Goal: Task Accomplishment & Management: Complete application form

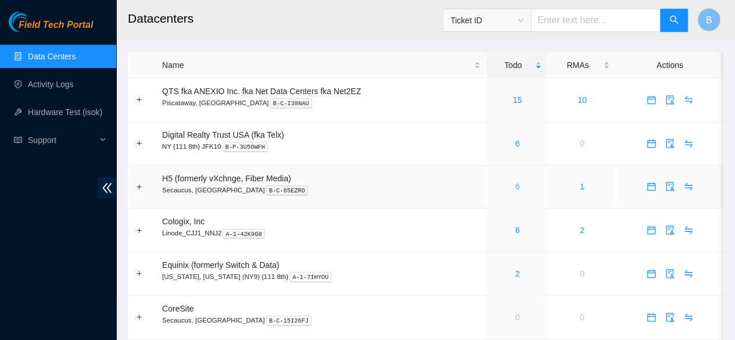
click at [517, 189] on link "6" at bounding box center [517, 186] width 5 height 9
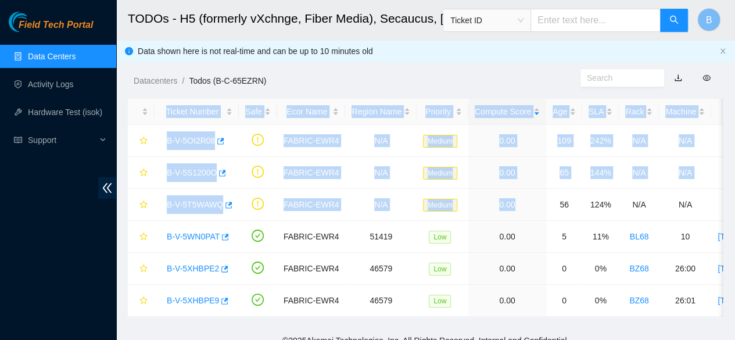
click at [397, 54] on main "TODOs - H5 (formerly vXchnge, Fiber Media), Secaucus, [GEOGRAPHIC_DATA] Ticket …" at bounding box center [425, 164] width 619 height 328
click at [397, 54] on div "Datacenters / Todos (B-C-65EZRN) /" at bounding box center [348, 54] width 464 height 65
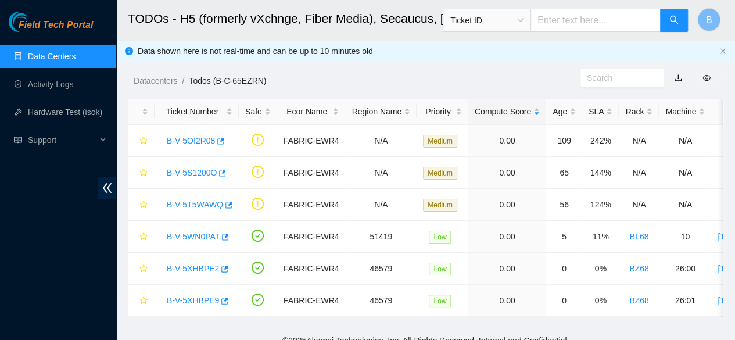
click at [46, 52] on link "Data Centers" at bounding box center [52, 56] width 48 height 9
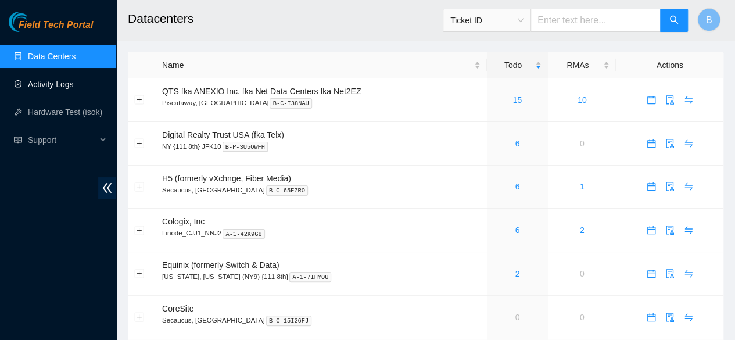
click at [46, 85] on link "Activity Logs" at bounding box center [51, 84] width 46 height 9
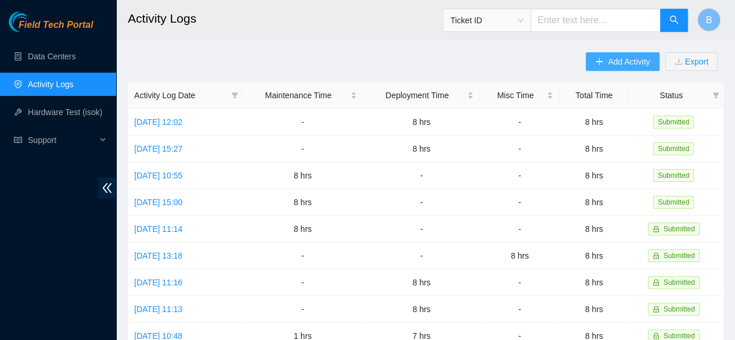
click at [609, 66] on span "Add Activity" at bounding box center [629, 61] width 42 height 13
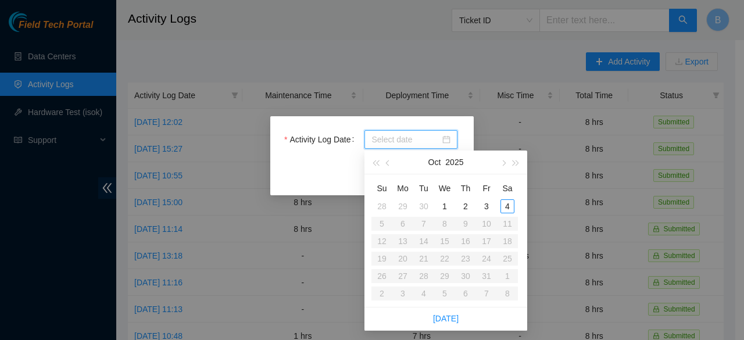
click at [406, 134] on input "Activity Log Date" at bounding box center [405, 139] width 69 height 13
type input "[DATE]"
click at [482, 206] on div "3" at bounding box center [486, 206] width 14 height 14
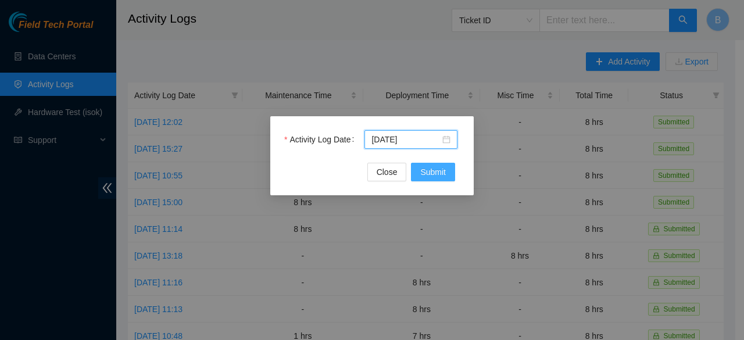
click at [430, 171] on span "Submit" at bounding box center [433, 172] width 26 height 13
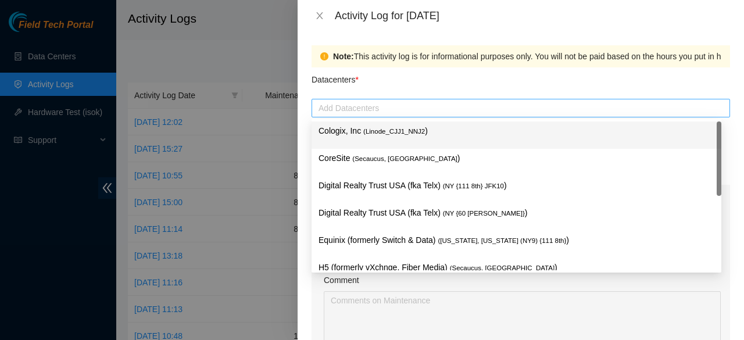
click at [349, 110] on div at bounding box center [520, 108] width 413 height 14
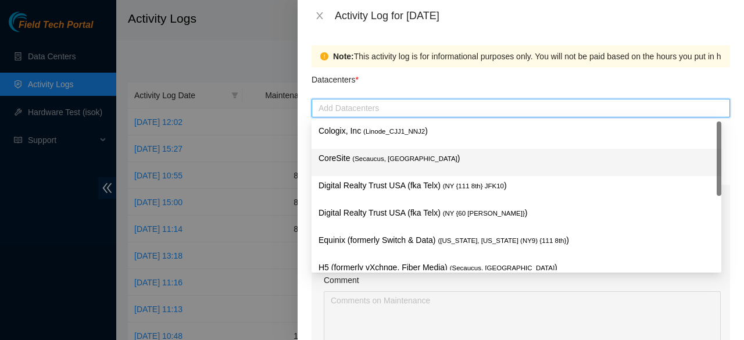
click at [349, 157] on p "CoreSite ( Secaucus, [GEOGRAPHIC_DATA] )" at bounding box center [516, 158] width 396 height 13
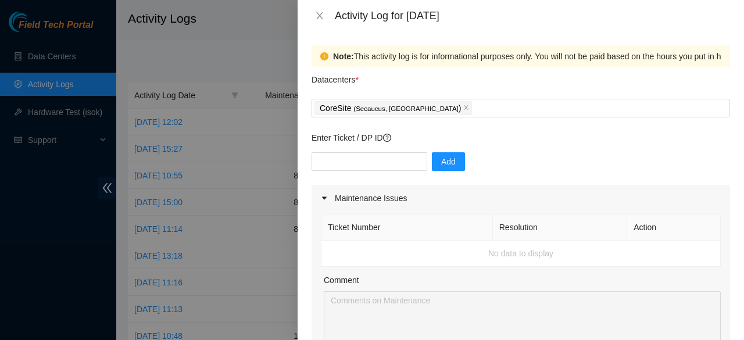
click at [248, 55] on div at bounding box center [372, 170] width 744 height 340
click at [343, 157] on input "text" at bounding box center [369, 161] width 116 height 19
paste input "DP79751"
type input "DP79751"
click at [452, 167] on button "Add" at bounding box center [448, 161] width 33 height 19
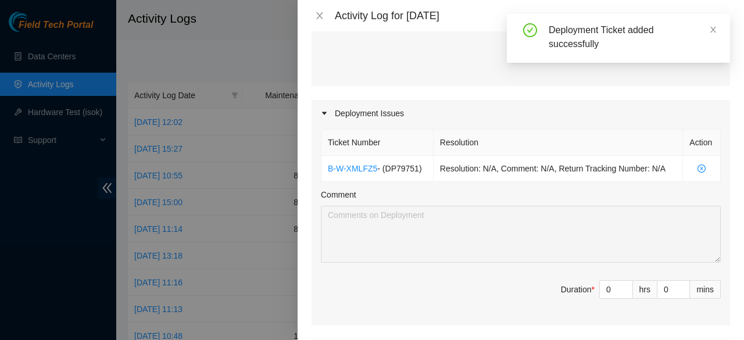
scroll to position [328, 0]
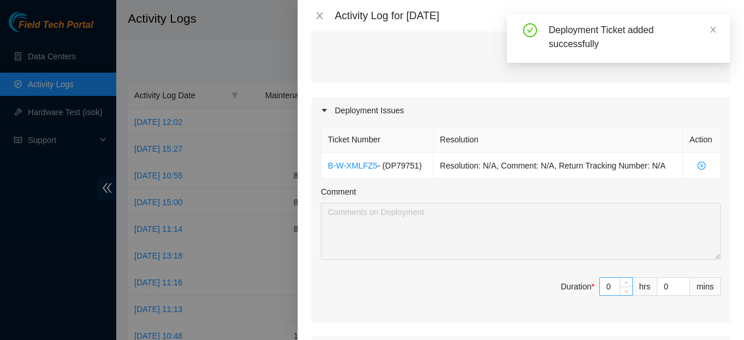
click at [608, 278] on input "0" at bounding box center [616, 286] width 33 height 17
type input "8"
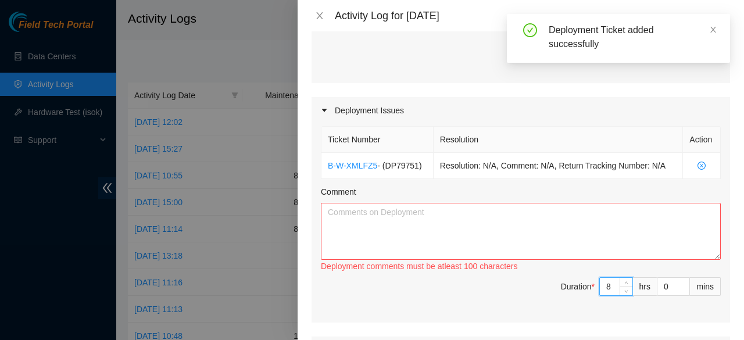
type input "8"
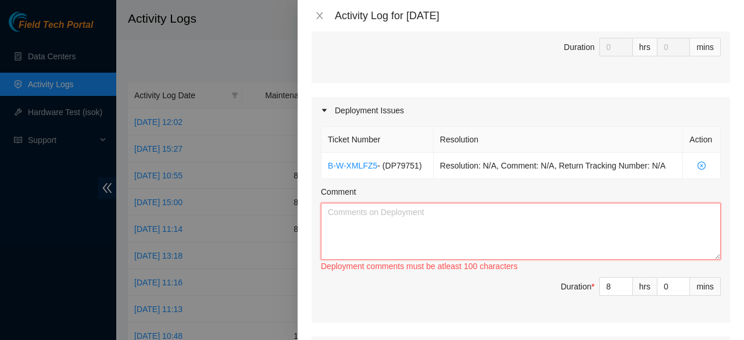
click at [465, 225] on textarea "Comment" at bounding box center [521, 231] width 400 height 57
paste textarea "Worked on DP75730 removed all cables removed all the machines on both racks and…"
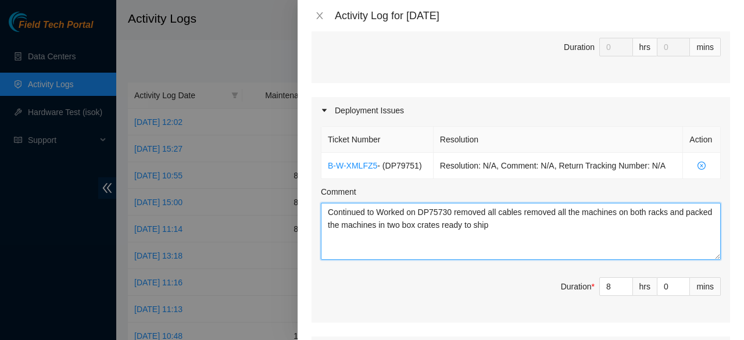
click at [384, 205] on textarea "Continued to Worked on DP75730 removed all cables removed all the machines on b…" at bounding box center [521, 231] width 400 height 57
click at [404, 211] on textarea "Continued to worked on DP75730 removed all cables removed all the machines on b…" at bounding box center [521, 231] width 400 height 57
click at [442, 209] on textarea "Continued to work on DP75730 removed all cables removed all the machines on bot…" at bounding box center [521, 231] width 400 height 57
paste textarea "DP79751"
click at [486, 209] on textarea "Continued to work on DP79751 by removed all cables removed all the machines on …" at bounding box center [521, 231] width 400 height 57
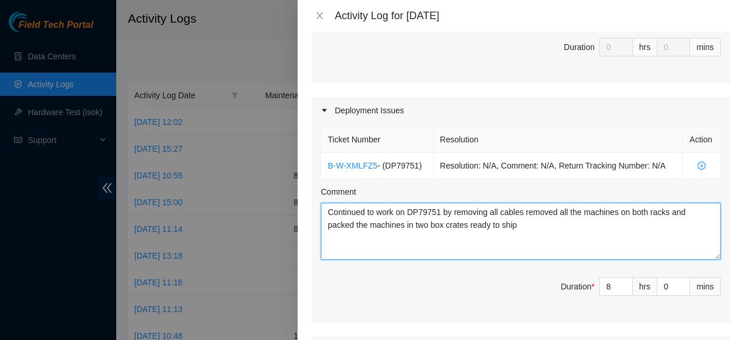
click at [648, 209] on textarea "Continued to work on DP79751 by removing all cables removed all the machines on…" at bounding box center [521, 231] width 400 height 57
click at [651, 212] on textarea "Continued to work on DP79751 by removing all cables removed all the machines on…" at bounding box center [521, 231] width 400 height 57
click at [428, 224] on textarea "Continued to work on DP79751 by removing all cables removed all the machines on…" at bounding box center [521, 231] width 400 height 57
click at [449, 226] on textarea "Continued to work on DP79751 by removing all cables removed all the machines on…" at bounding box center [521, 231] width 400 height 57
click at [460, 243] on textarea "Continued to work on DP79751 by removing all cables removed all the machines on…" at bounding box center [521, 231] width 400 height 57
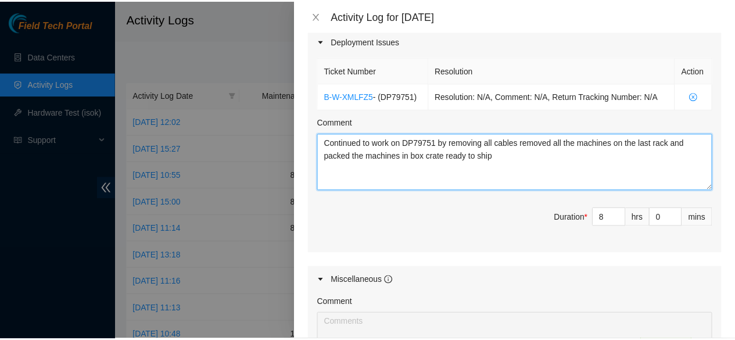
scroll to position [610, 0]
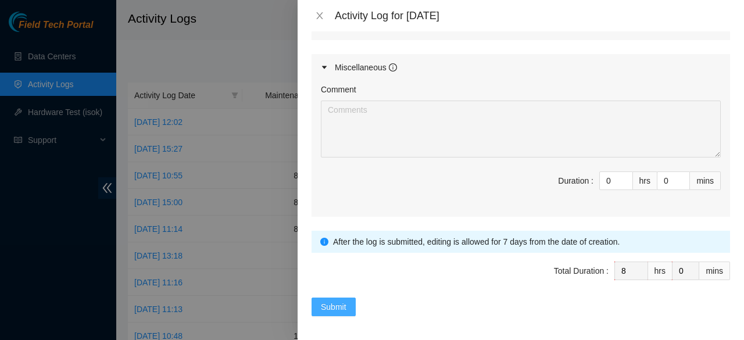
type textarea "Continued to work on DP79751 by removing all cables removed all the machines on…"
click at [339, 301] on span "Submit" at bounding box center [334, 306] width 26 height 13
